Goal: Information Seeking & Learning: Compare options

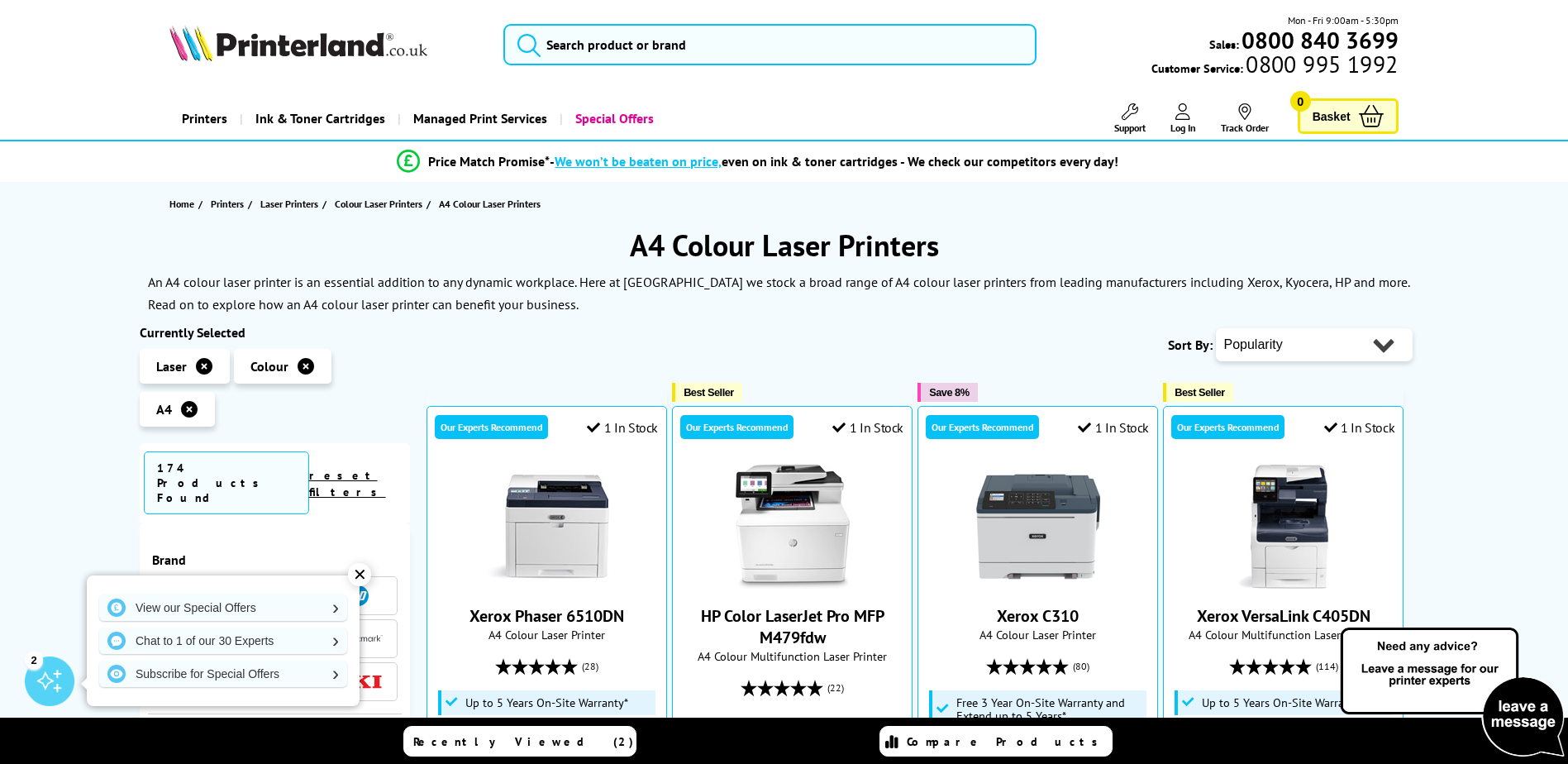
click at [1281, 333] on select "Popularity Rating Price - Low to High Price - High to Low Running Costs - Low t…" at bounding box center [1314, 344] width 197 height 33
select select "Running Costs"
click at [1216, 328] on select "Popularity Rating Price - Low to High Price - High to Low Running Costs - Low t…" at bounding box center [1314, 344] width 197 height 33
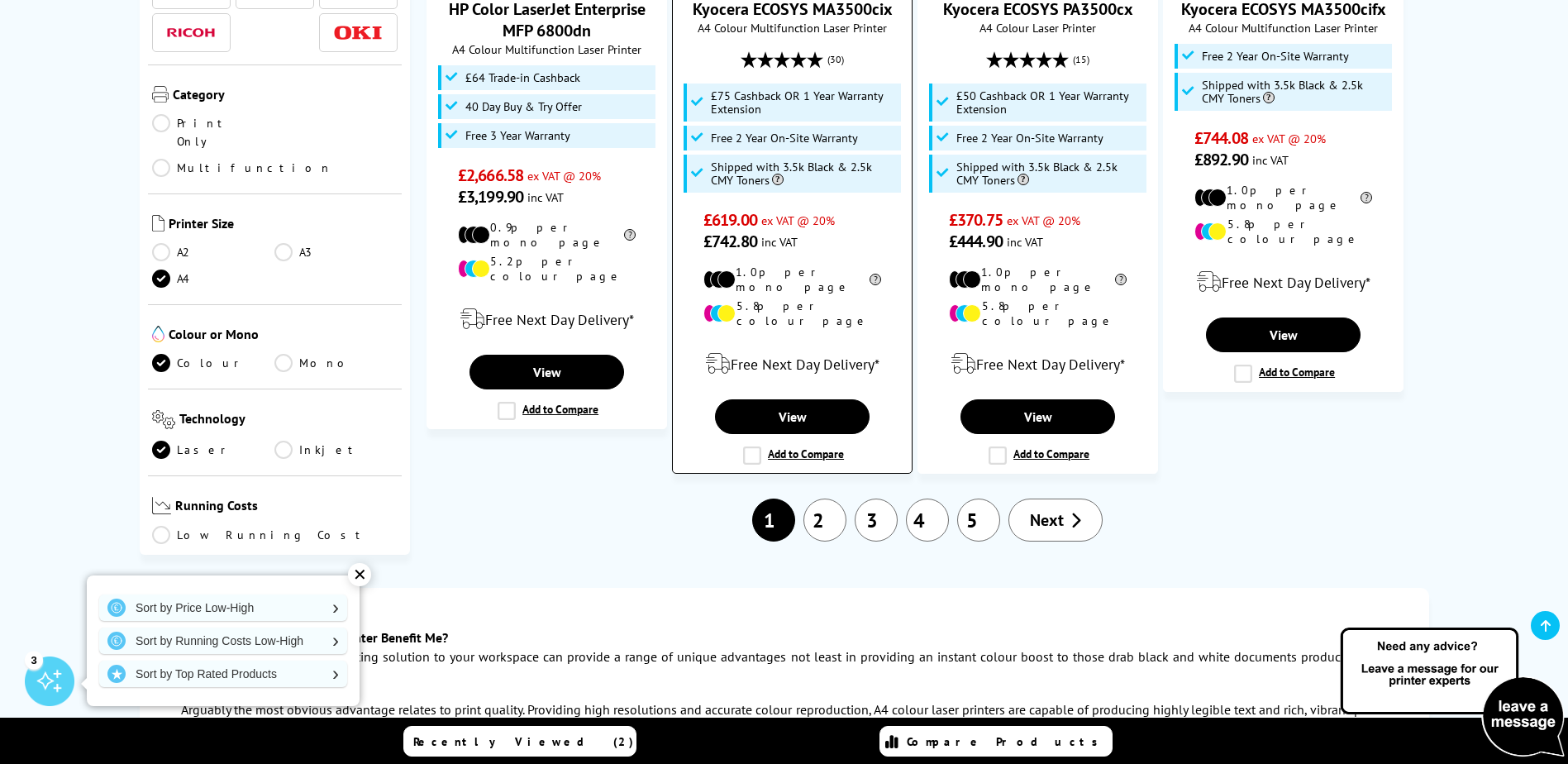
scroll to position [1901, 0]
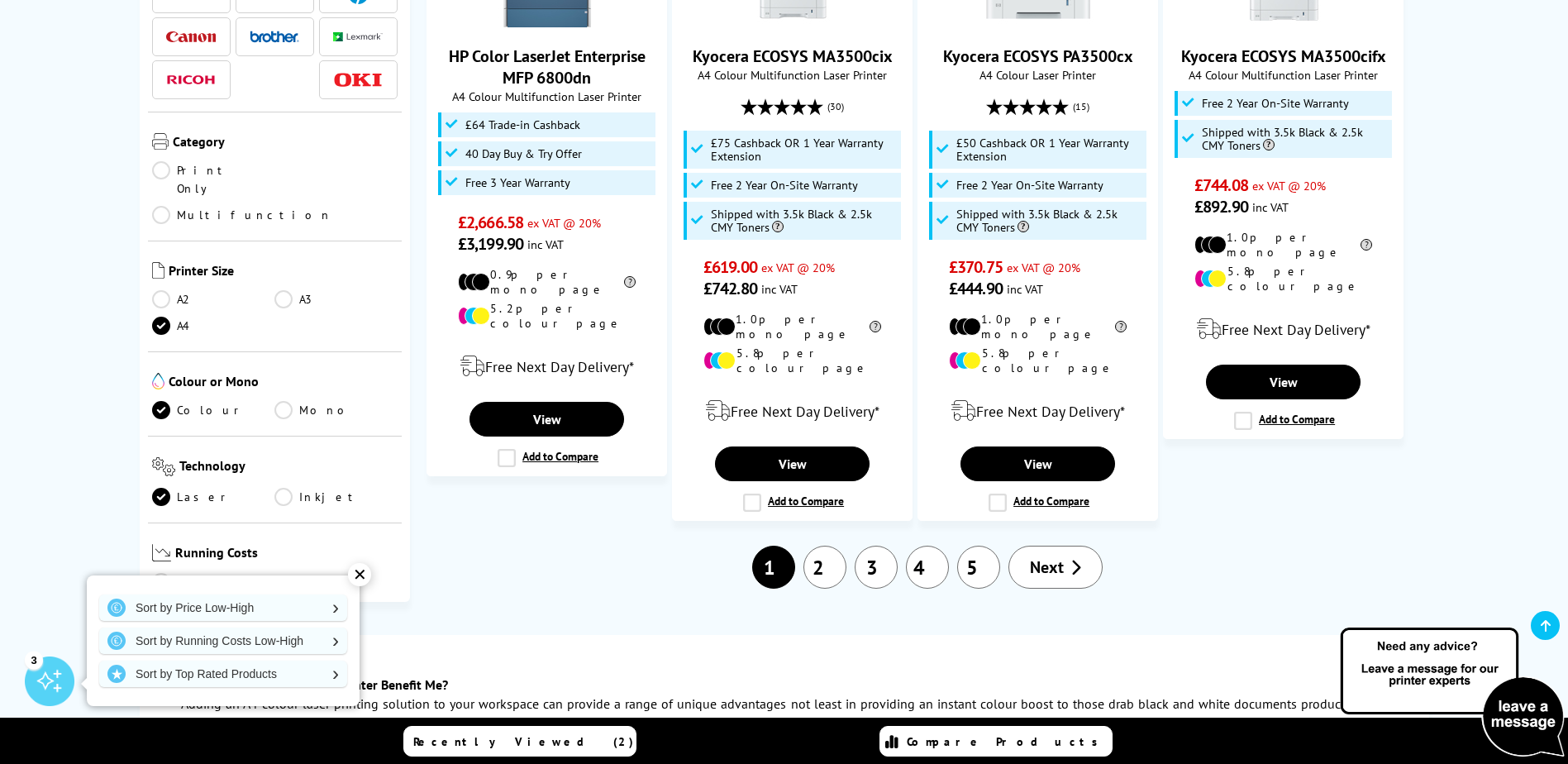
click at [843, 545] on link "2" at bounding box center [824, 566] width 43 height 43
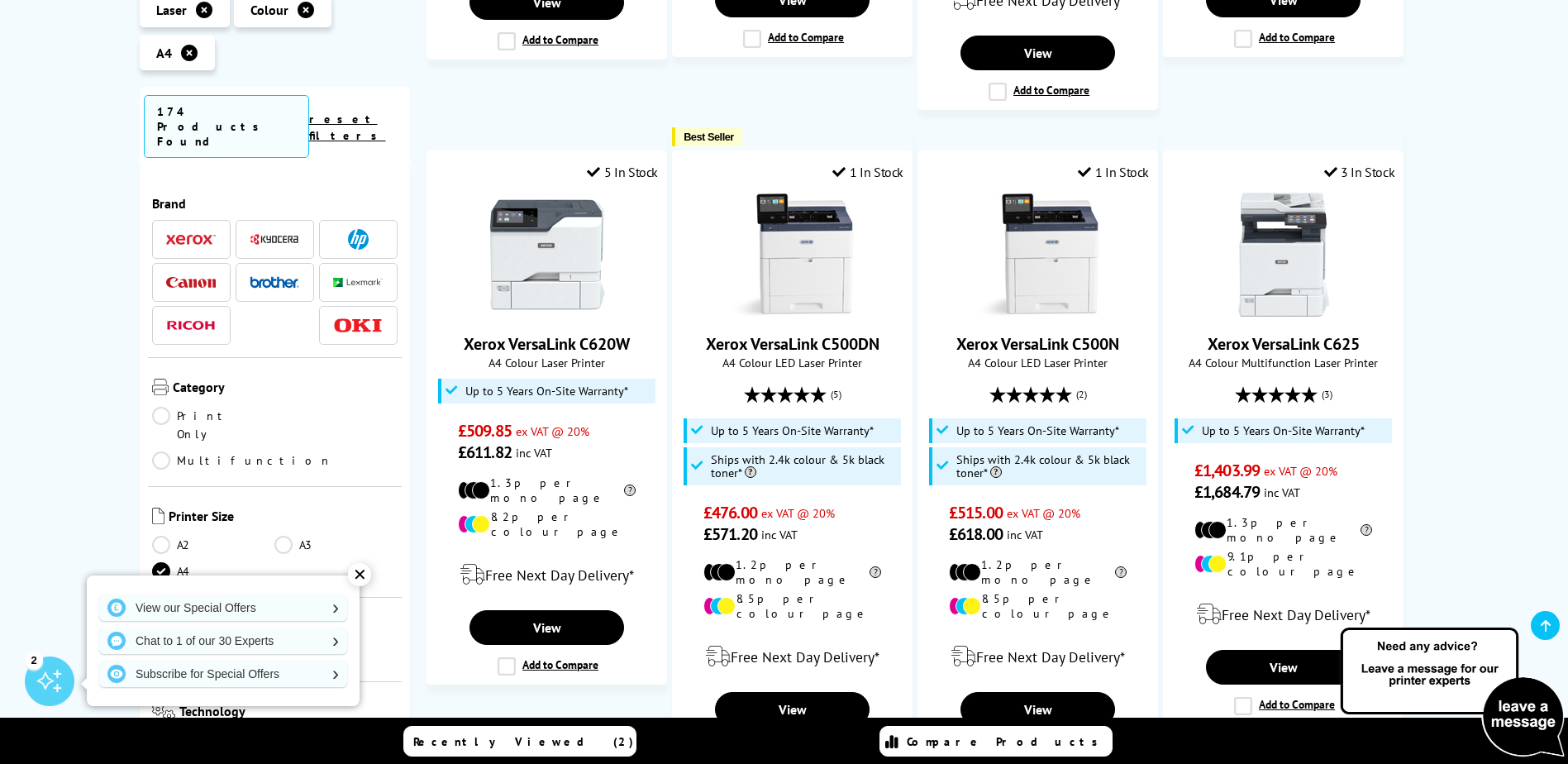
scroll to position [1736, 0]
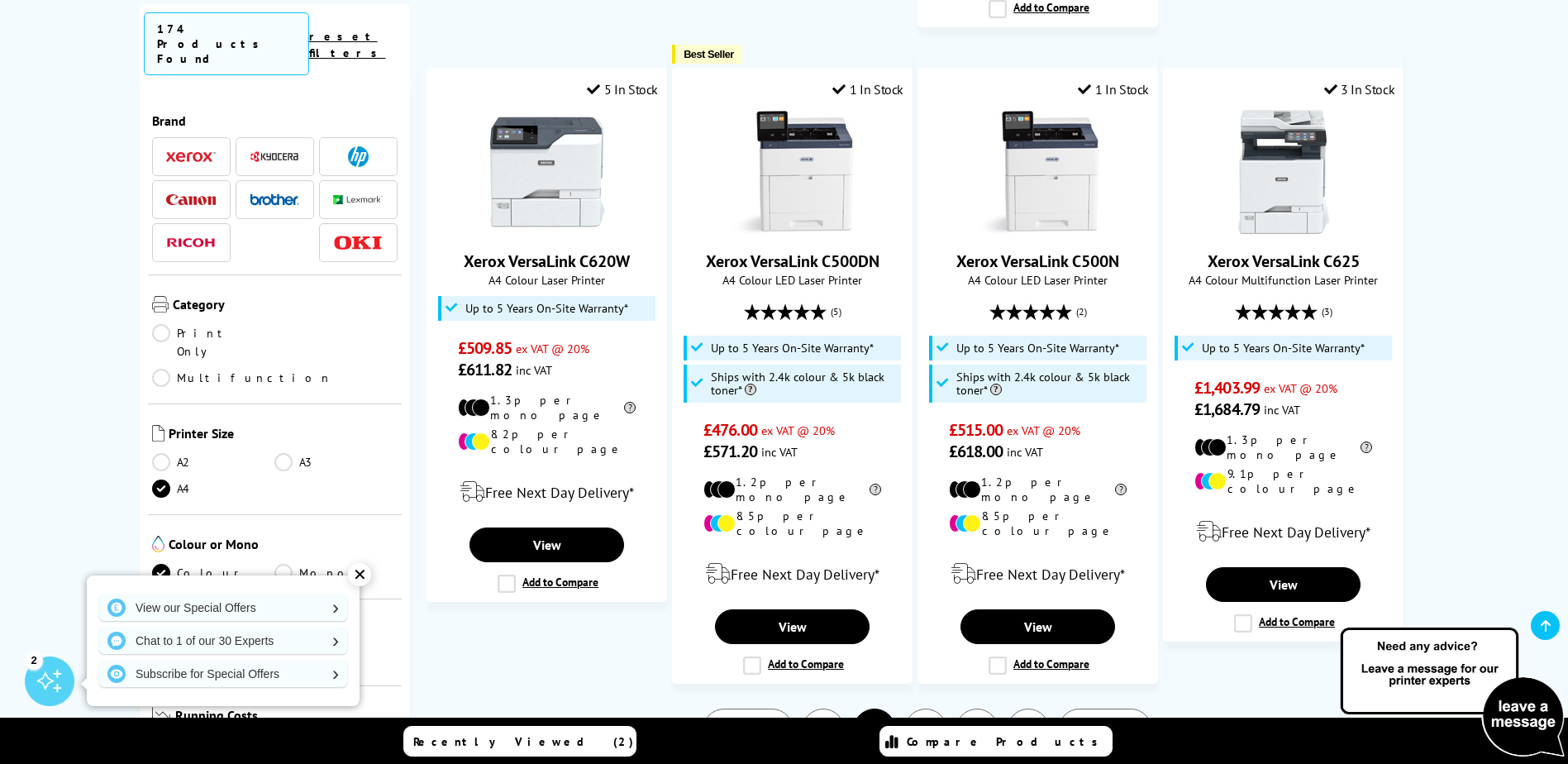
click at [916, 708] on link "3" at bounding box center [925, 729] width 43 height 43
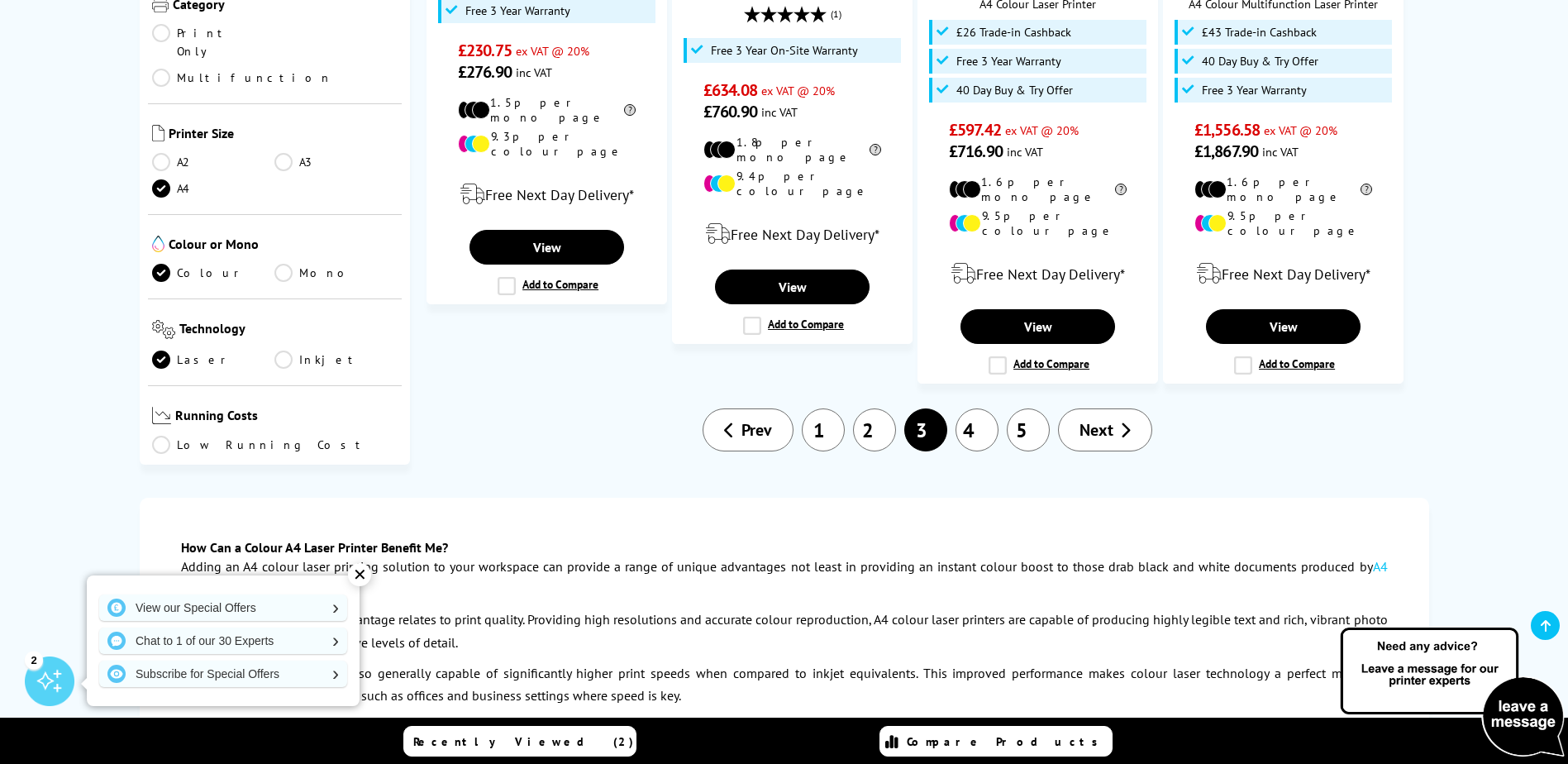
scroll to position [1984, 0]
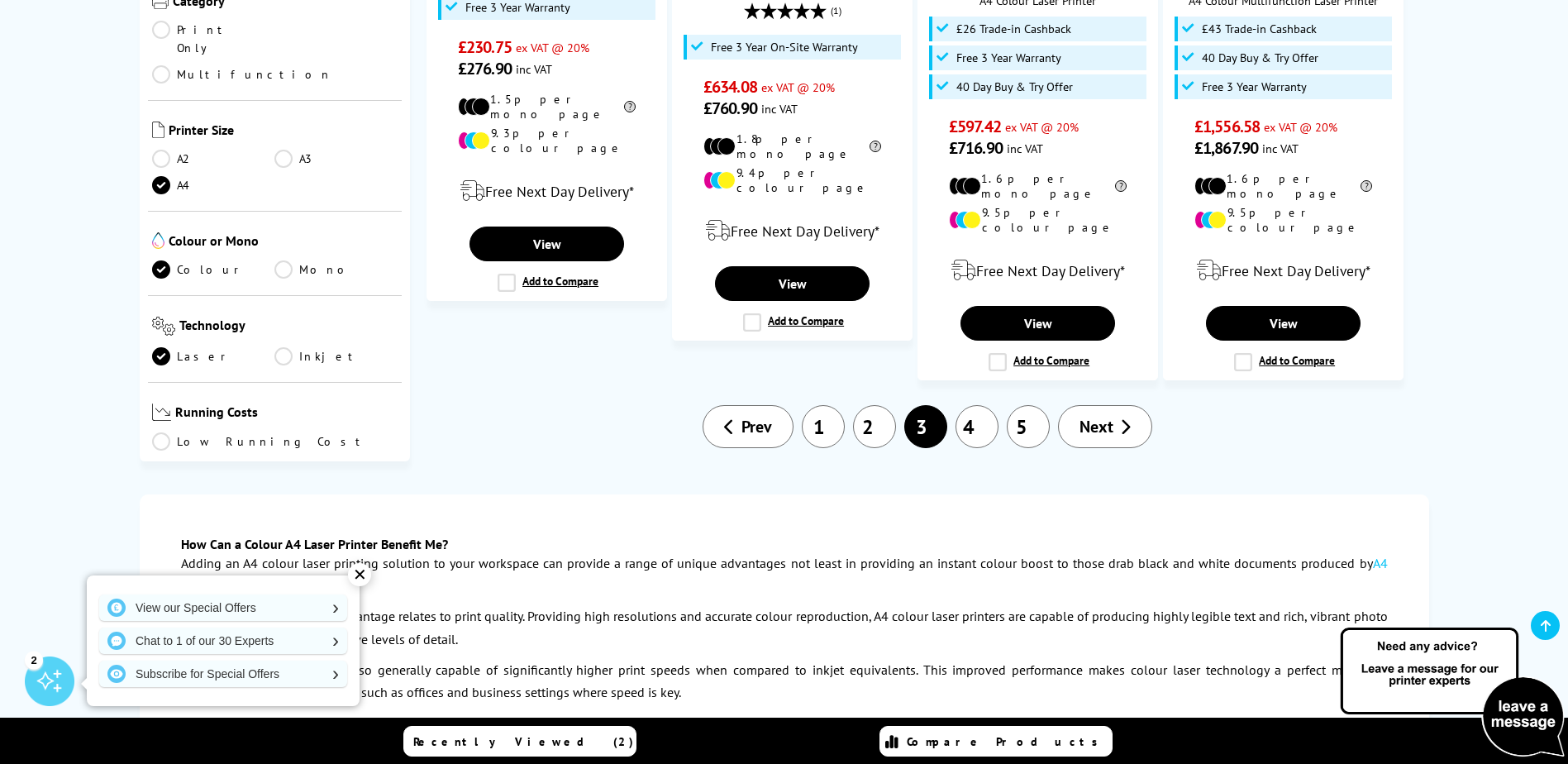
click at [1033, 405] on link "5" at bounding box center [1028, 426] width 43 height 43
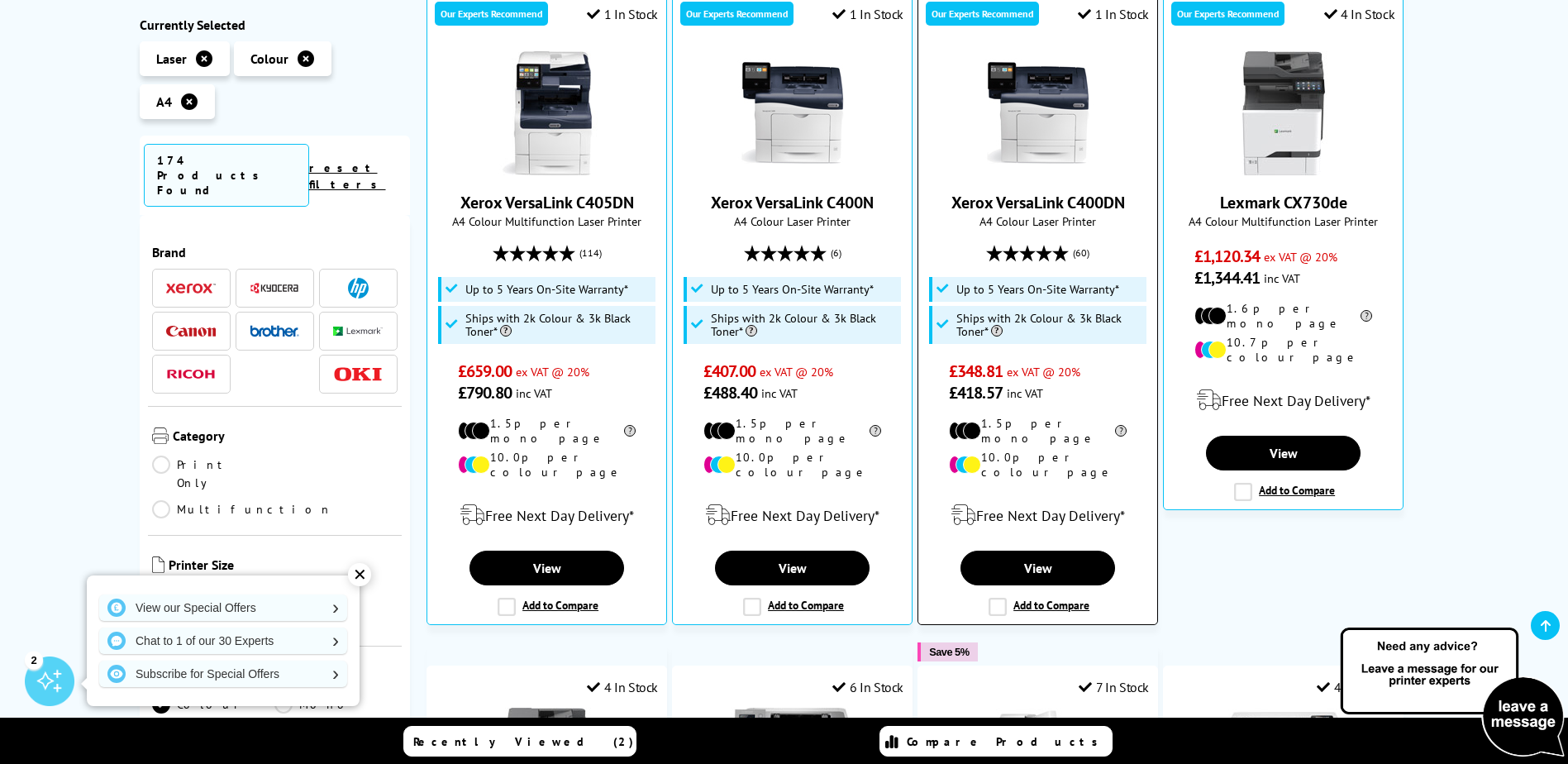
scroll to position [909, 0]
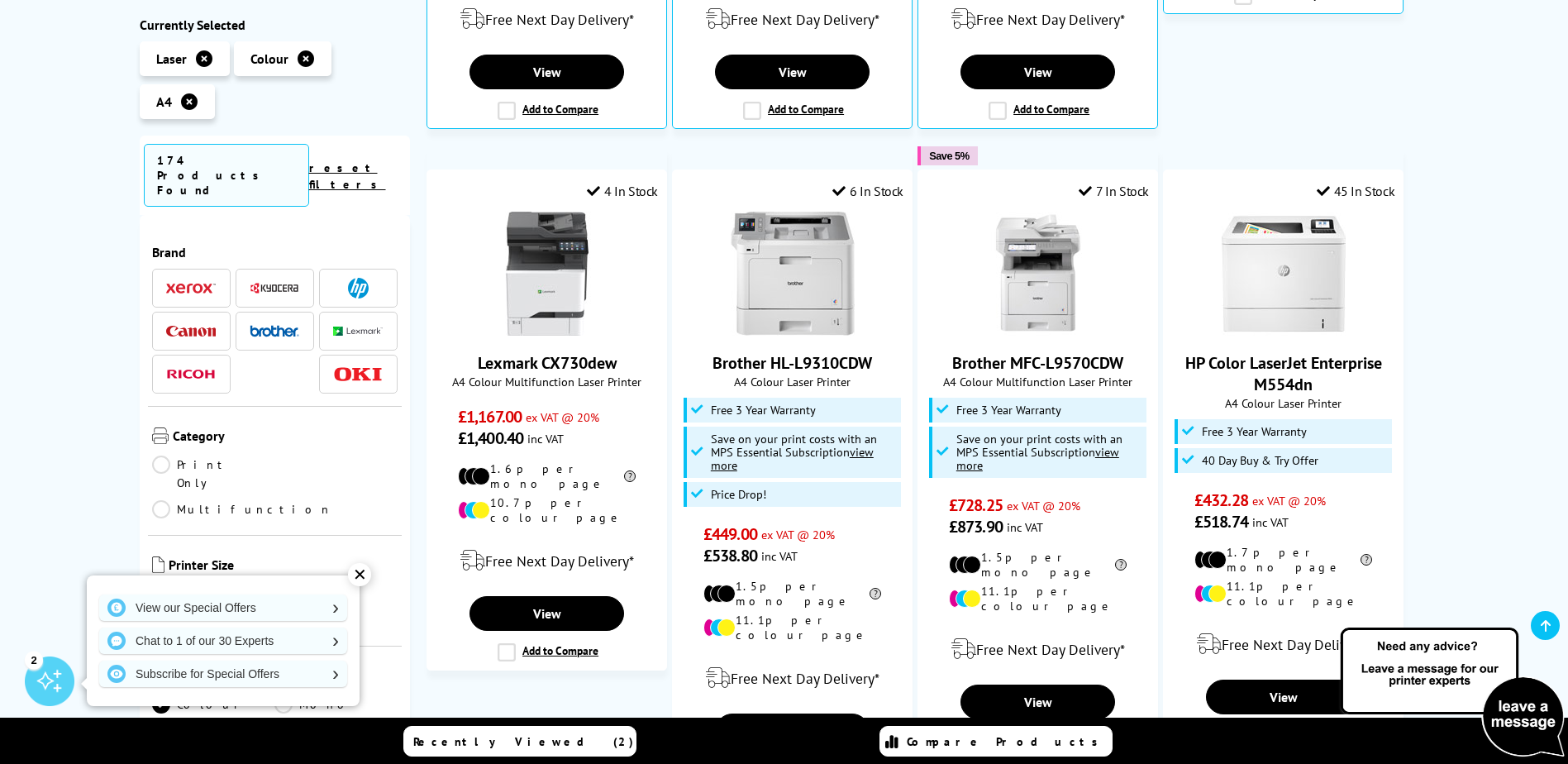
click at [333, 278] on span at bounding box center [358, 287] width 50 height 21
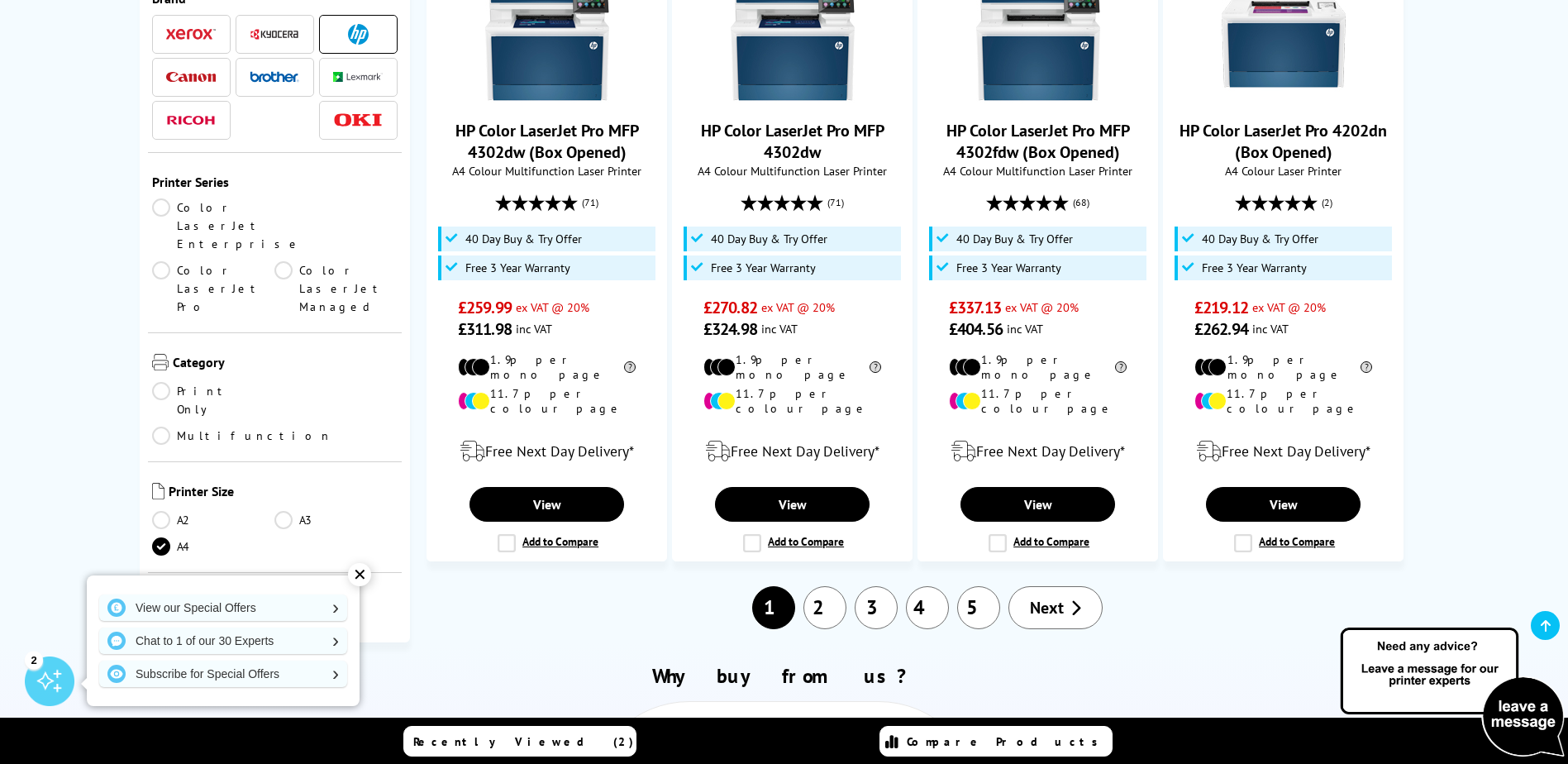
scroll to position [2066, 0]
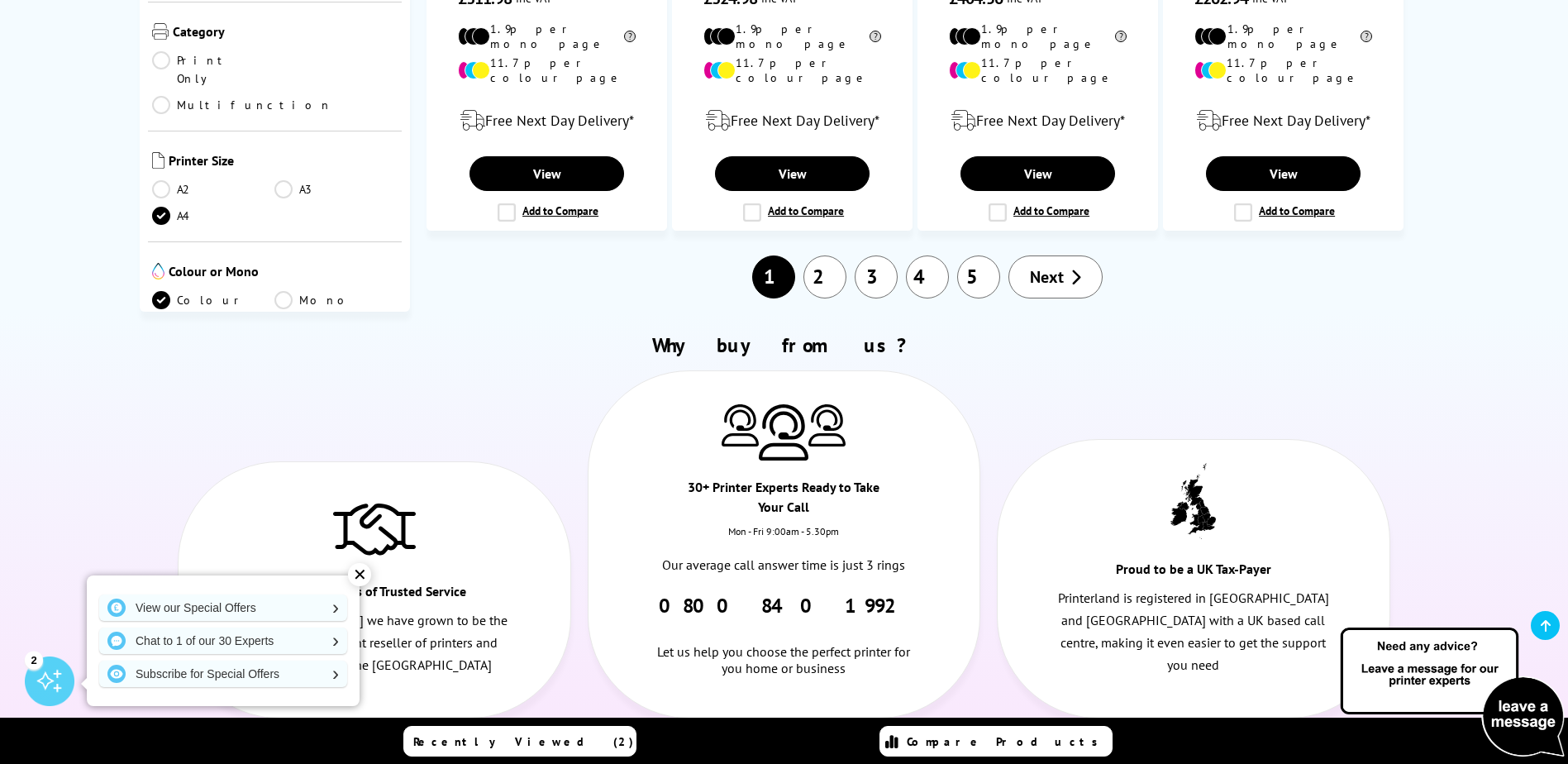
click at [813, 256] on link "2" at bounding box center [824, 277] width 43 height 43
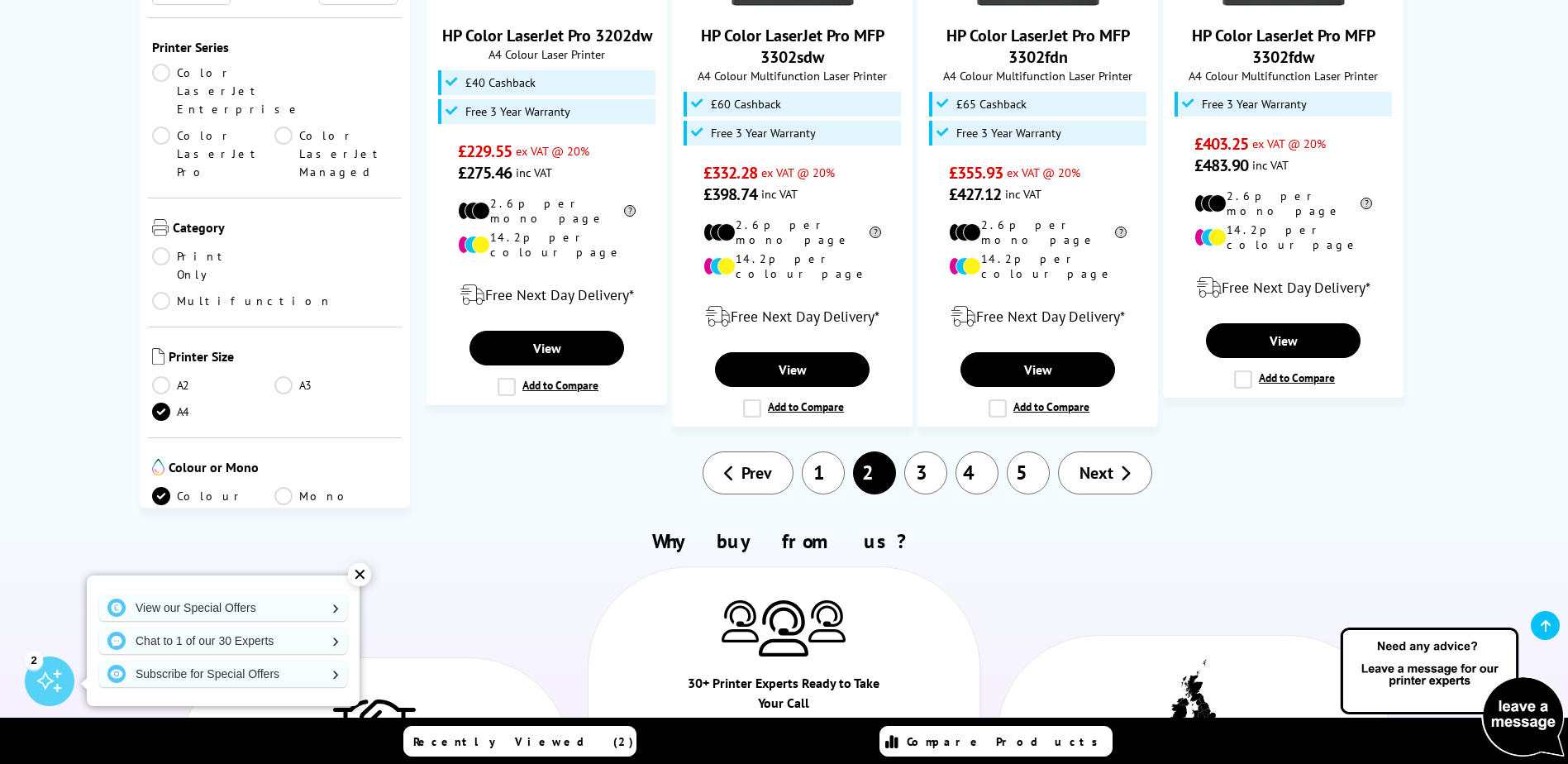
scroll to position [1901, 0]
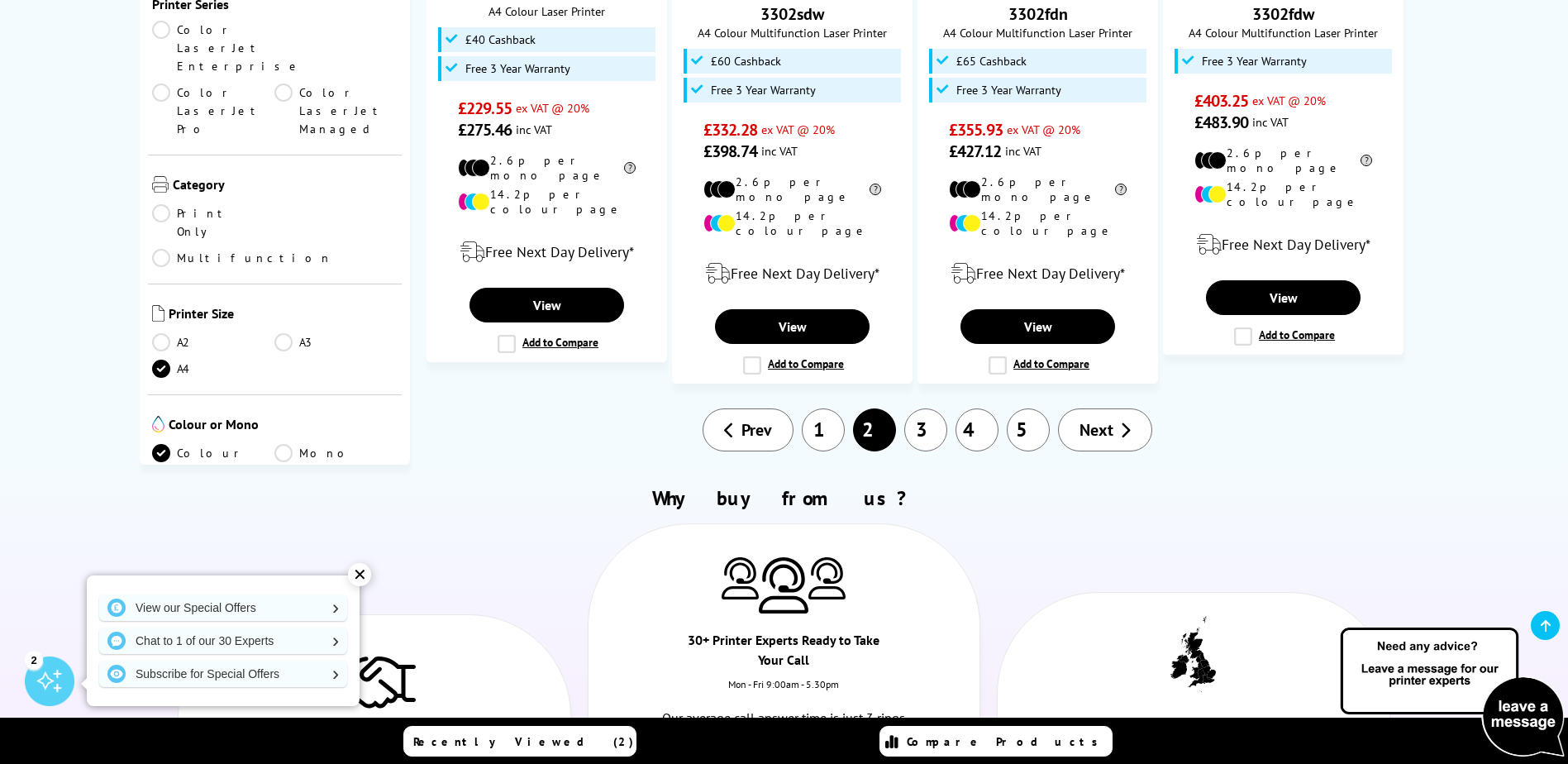
click at [1012, 408] on link "5" at bounding box center [1028, 429] width 43 height 43
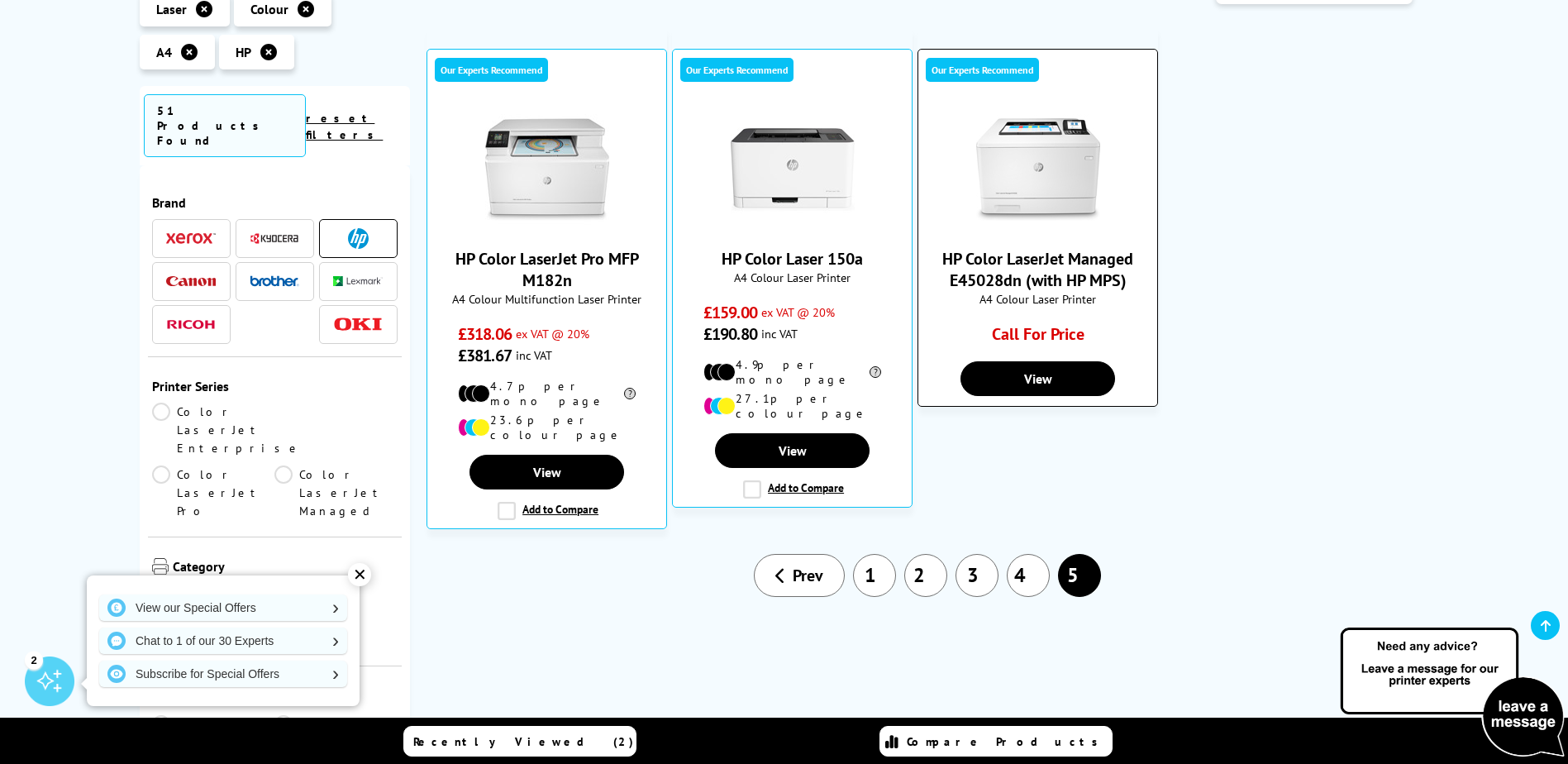
scroll to position [330, 0]
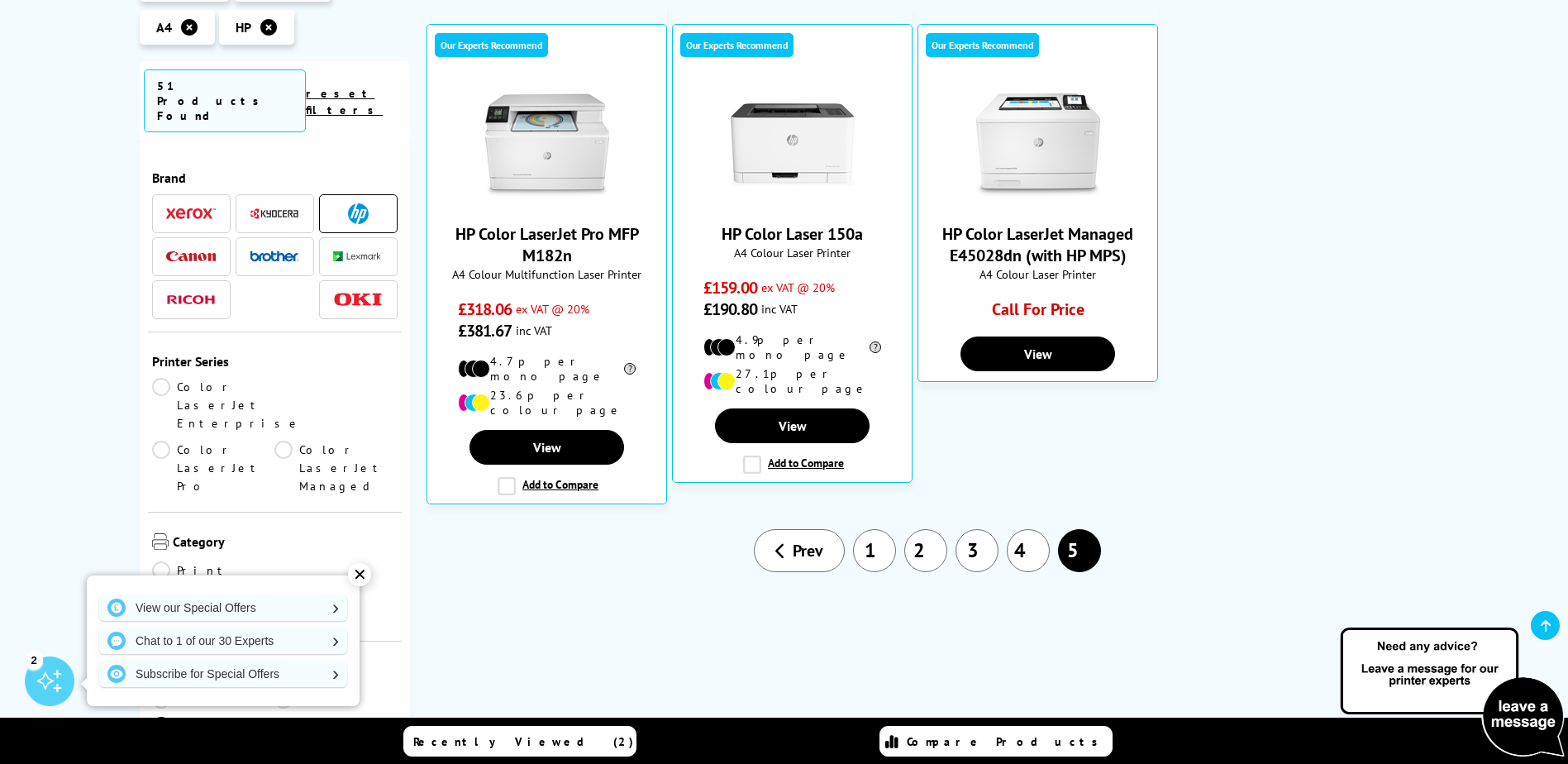
click at [1022, 529] on link "4" at bounding box center [1028, 550] width 43 height 43
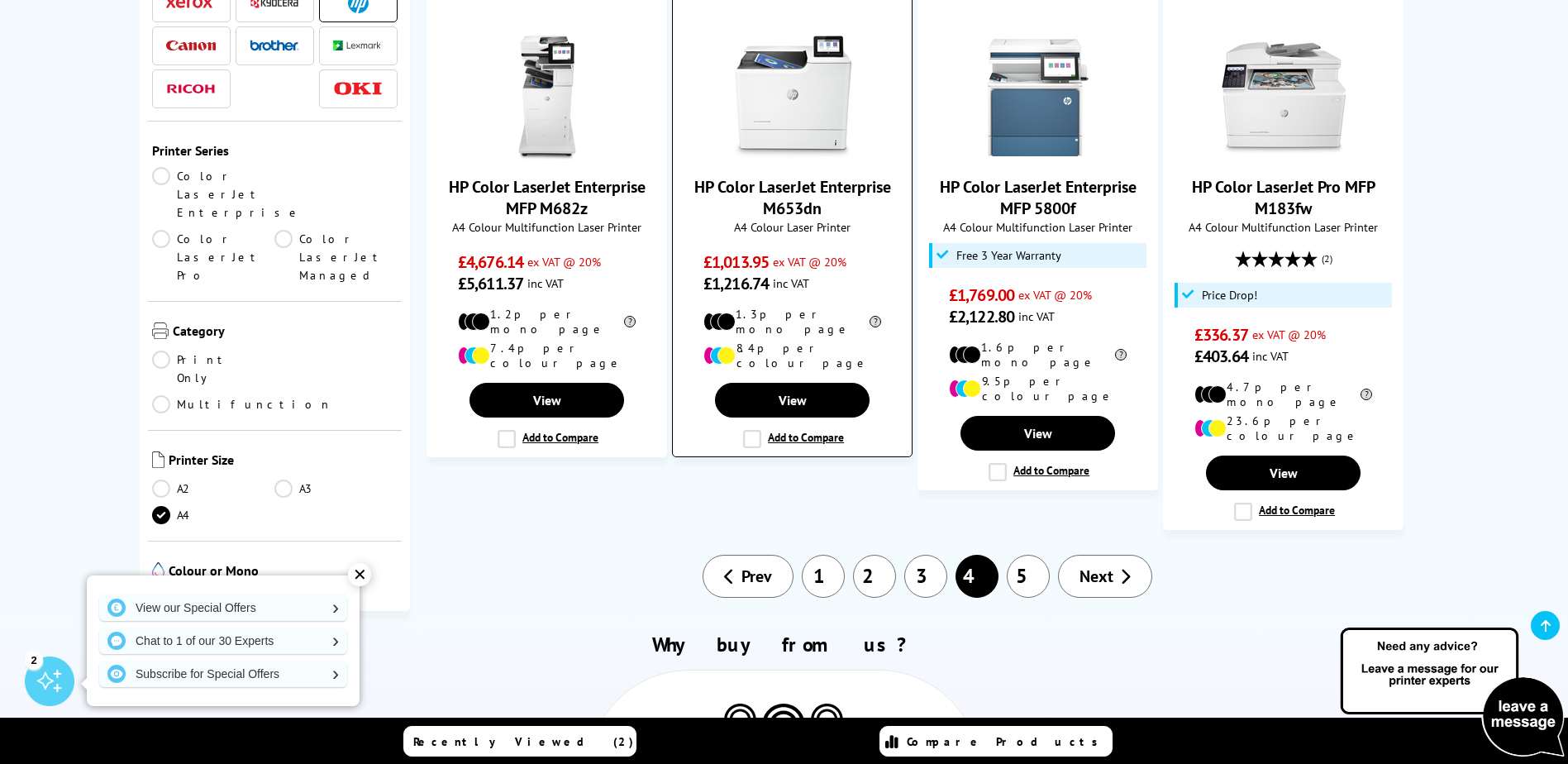
scroll to position [1652, 0]
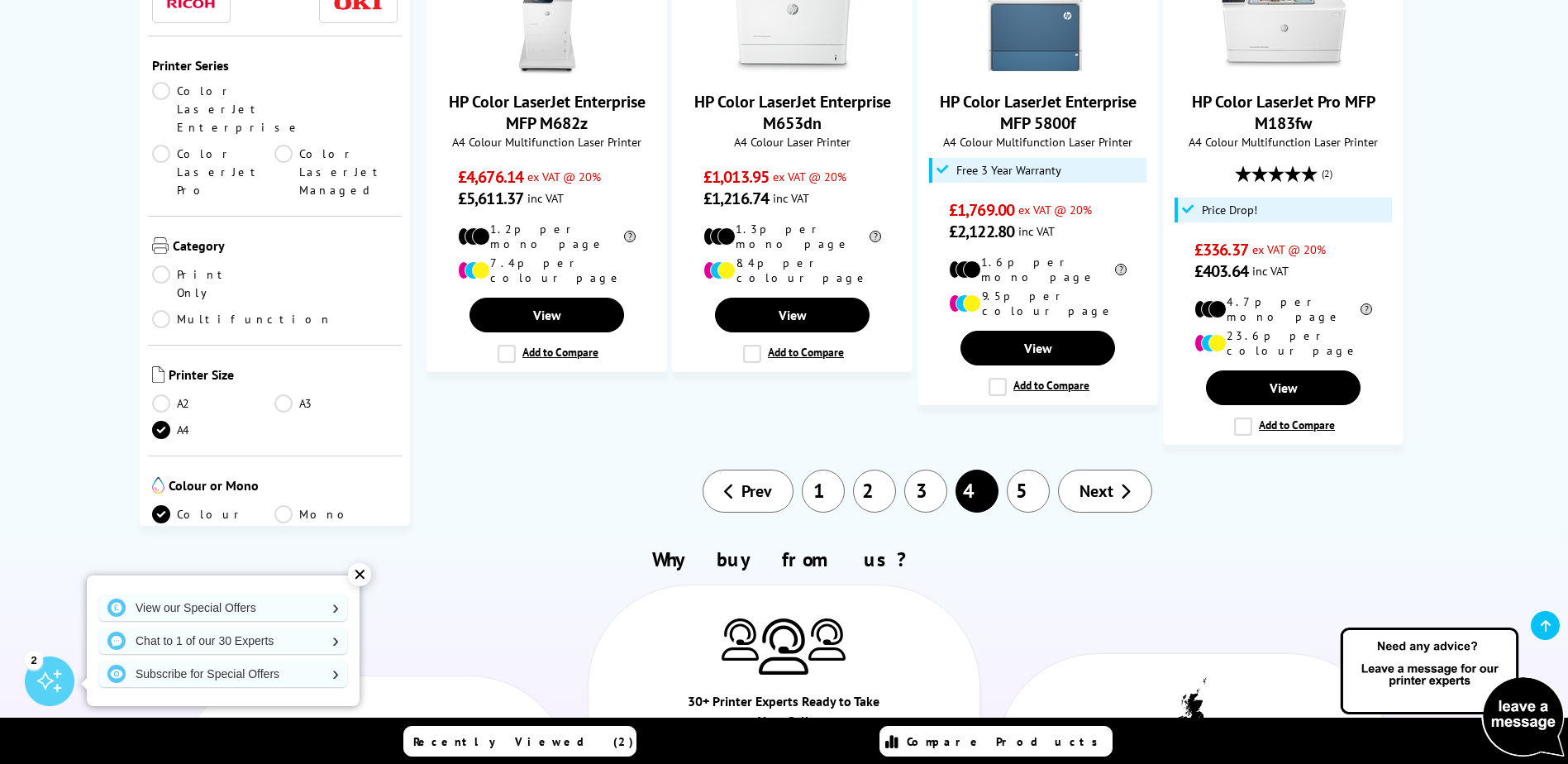
click at [921, 470] on link "3" at bounding box center [925, 490] width 43 height 43
